Goal: Find specific page/section: Find specific page/section

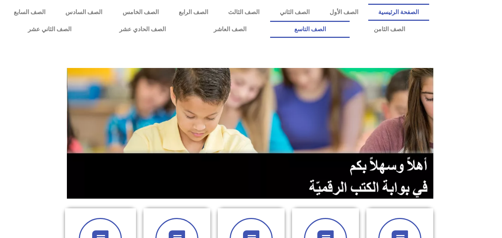
click at [270, 21] on link "الصف التاسع" at bounding box center [310, 29] width 80 height 17
